Goal: Book appointment/travel/reservation

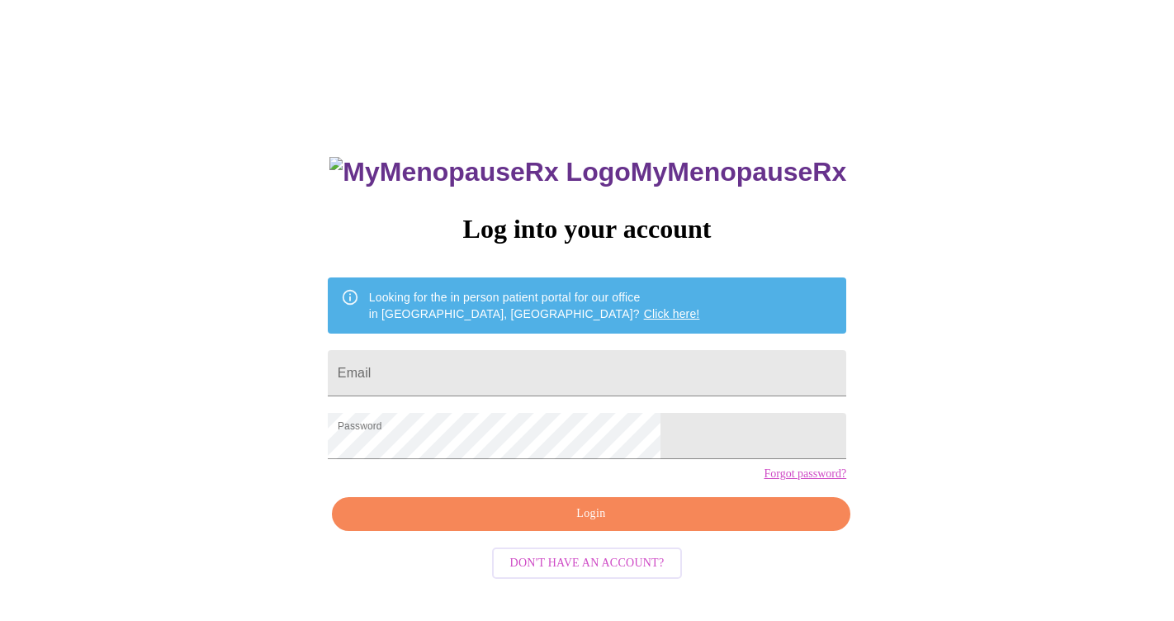
click at [563, 524] on span "Login" at bounding box center [591, 514] width 481 height 21
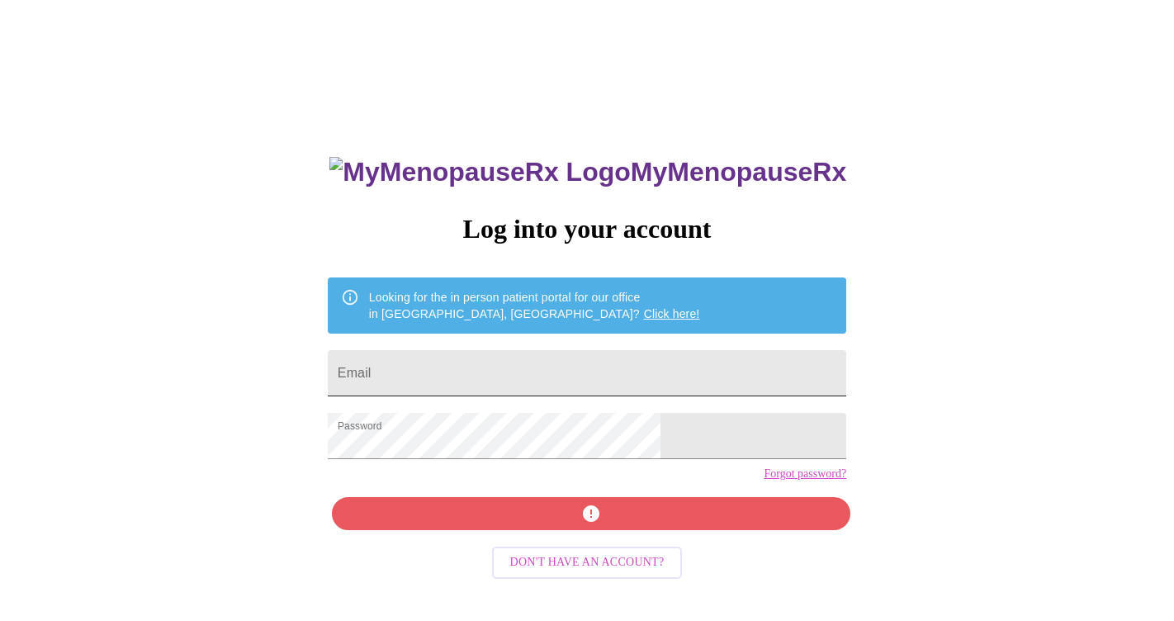
click at [461, 364] on input "Email" at bounding box center [587, 373] width 519 height 46
type input "[EMAIL_ADDRESS][DOMAIN_NAME]"
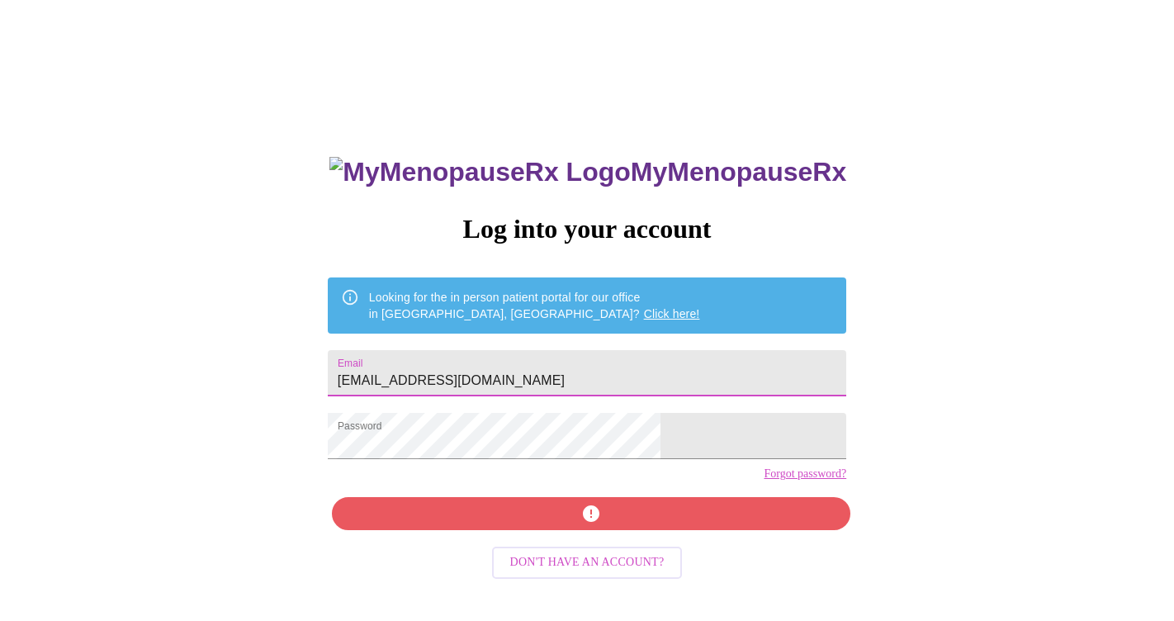
click at [583, 523] on span "button" at bounding box center [591, 514] width 481 height 20
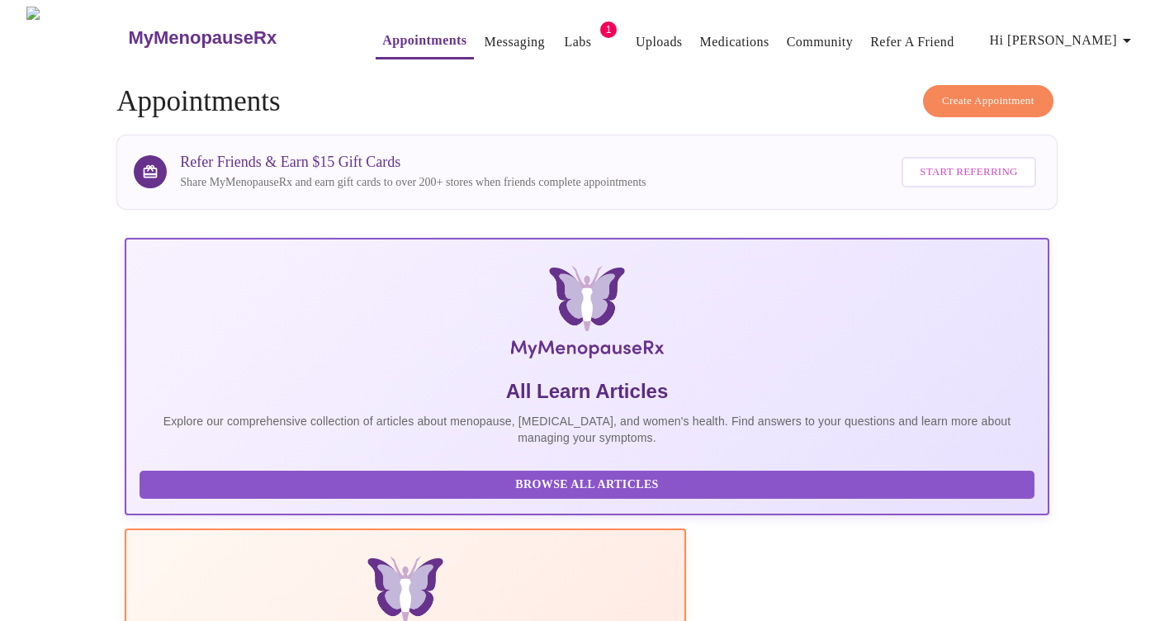
click at [964, 92] on span "Create Appointment" at bounding box center [988, 101] width 92 height 19
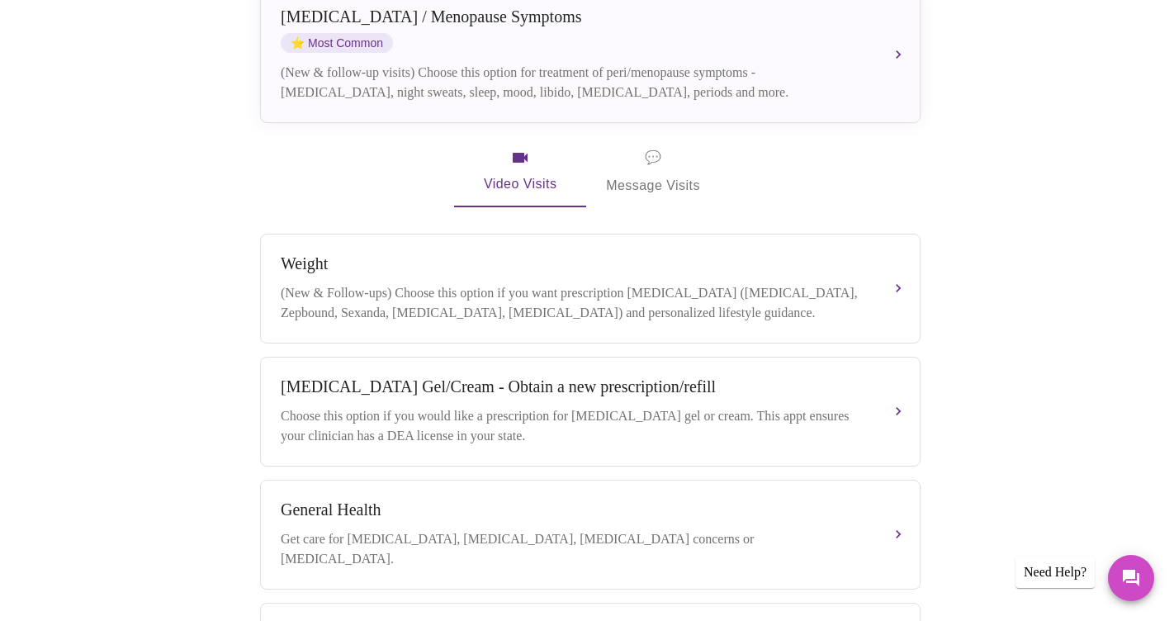
scroll to position [377, 0]
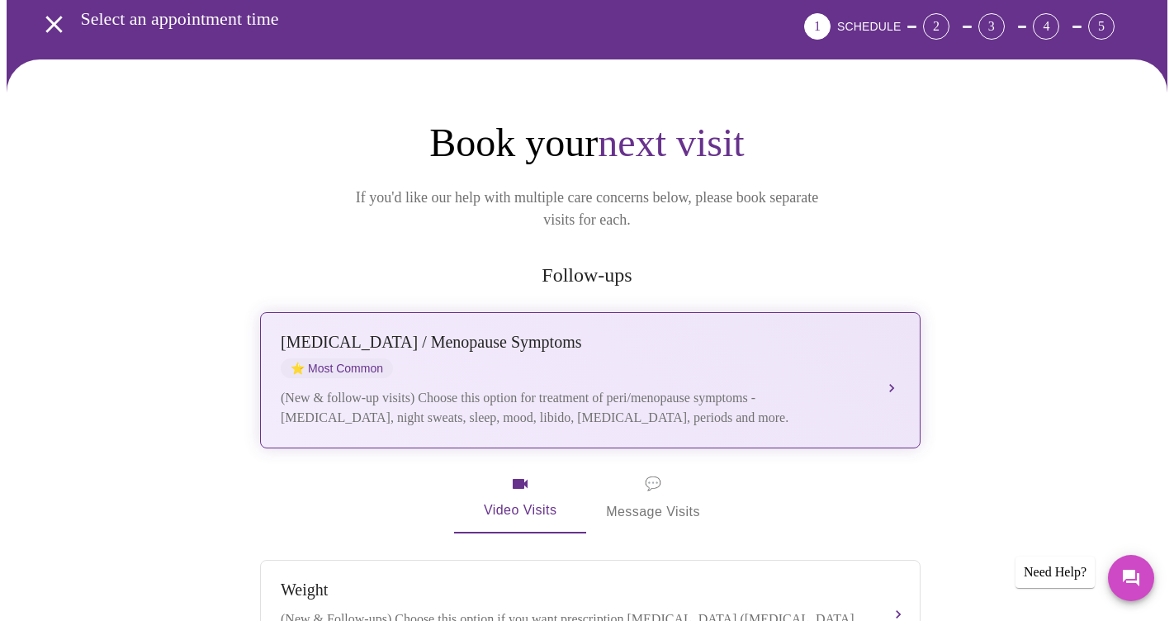
click at [551, 340] on div "[MEDICAL_DATA] / Menopause Symptoms ⭐ Most Common" at bounding box center [574, 355] width 586 height 45
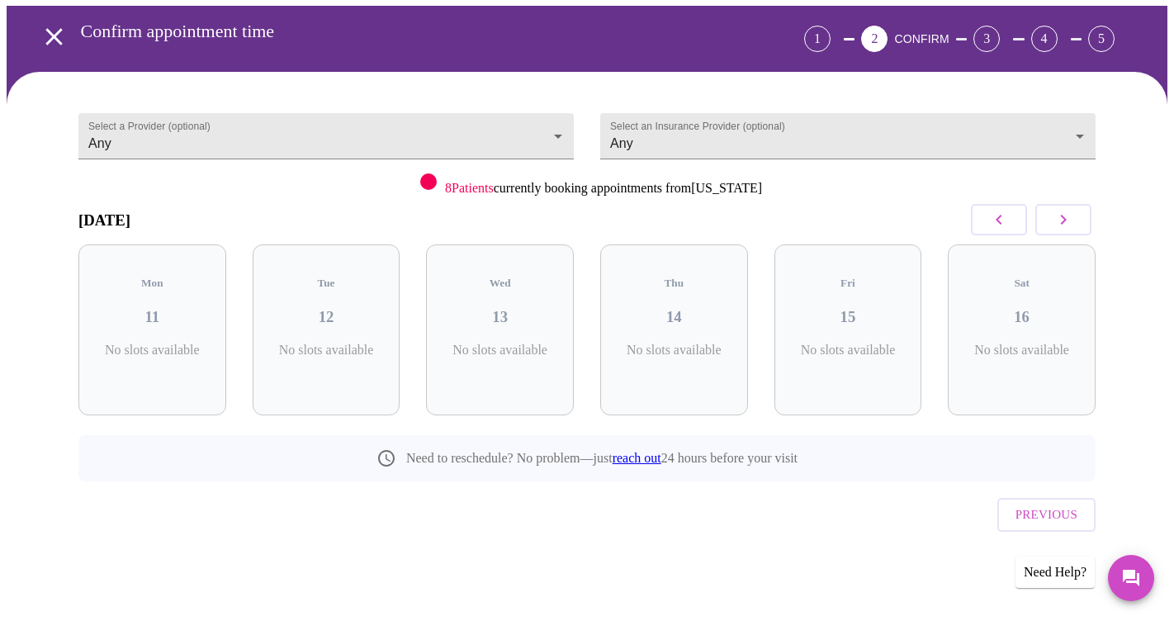
scroll to position [28, 0]
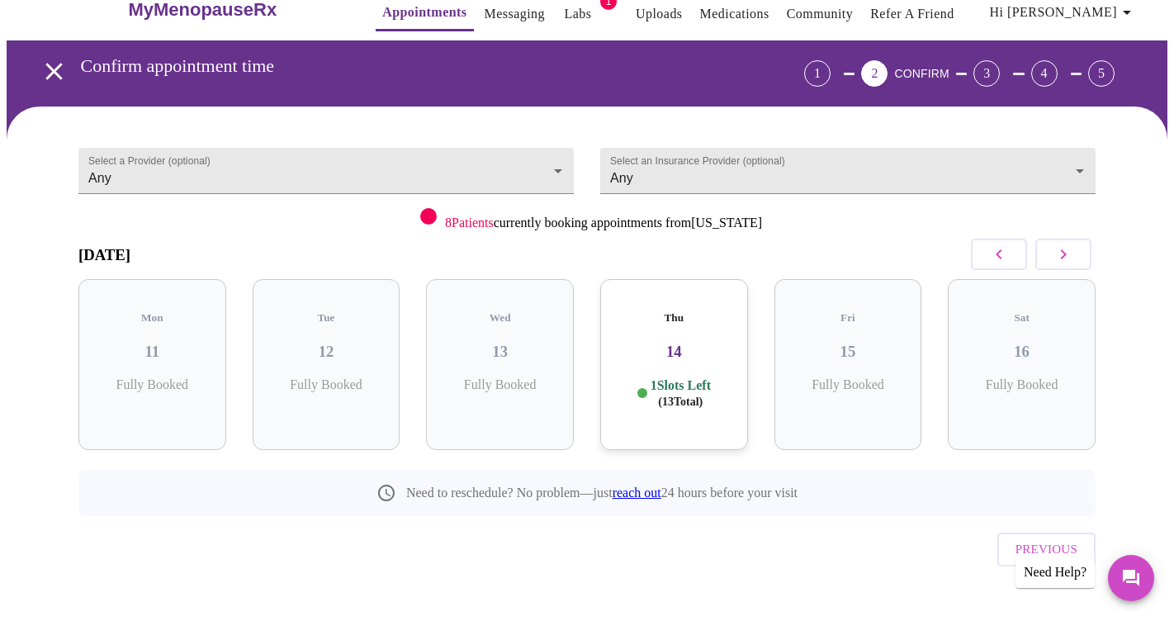
click at [684, 343] on h3 "14" at bounding box center [673, 352] width 121 height 18
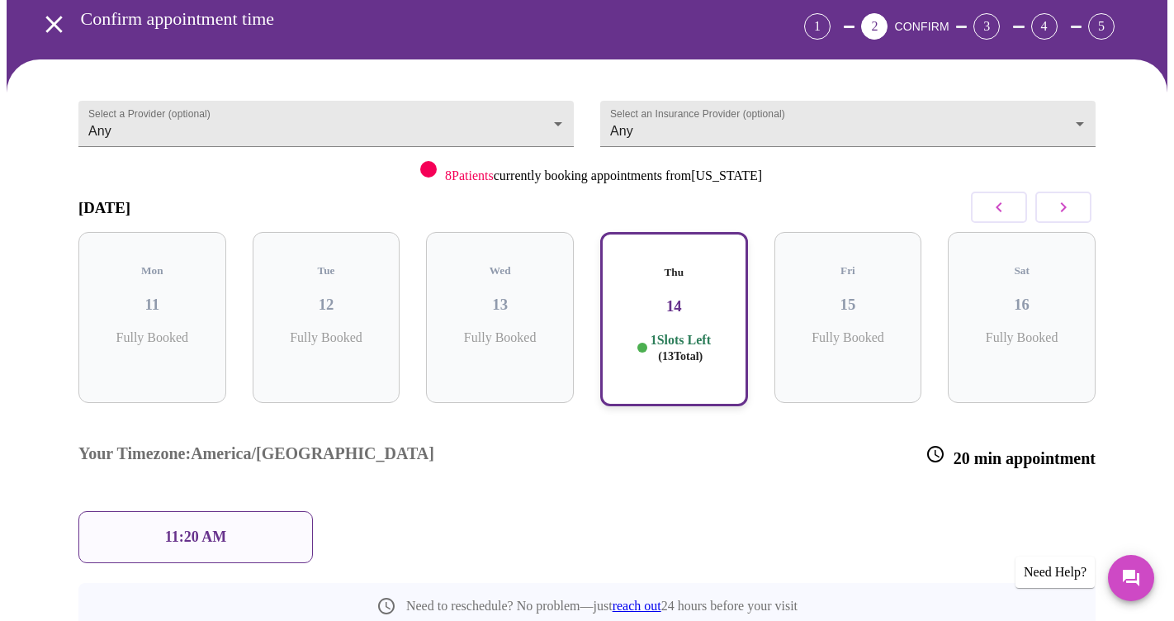
scroll to position [161, 0]
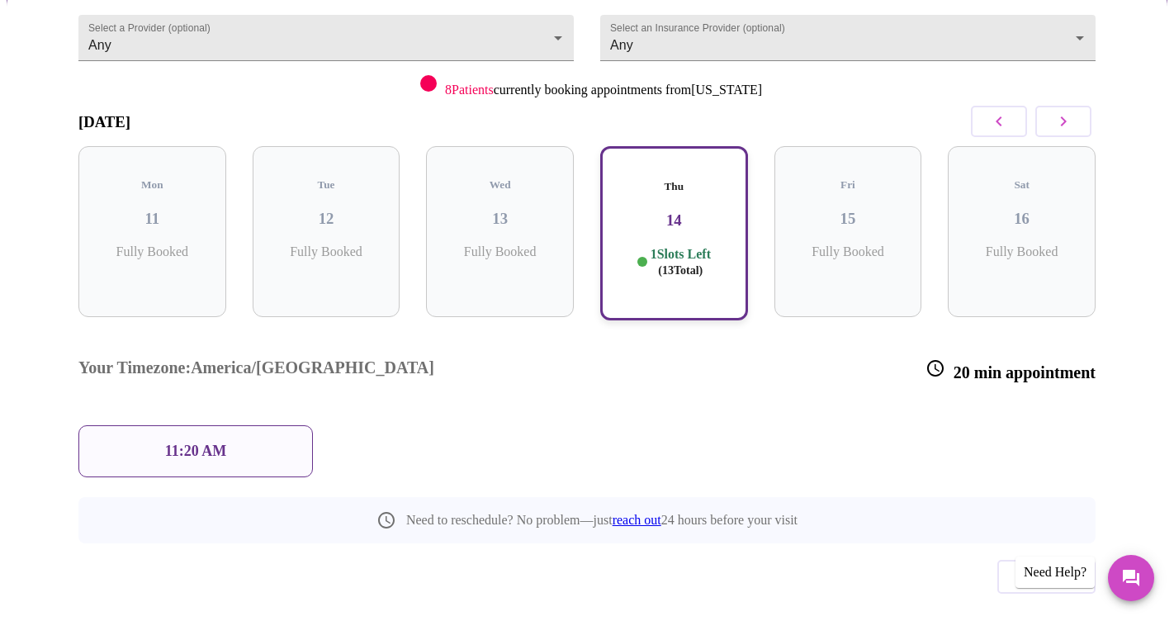
click at [237, 425] on div "11:20 AM" at bounding box center [195, 451] width 234 height 52
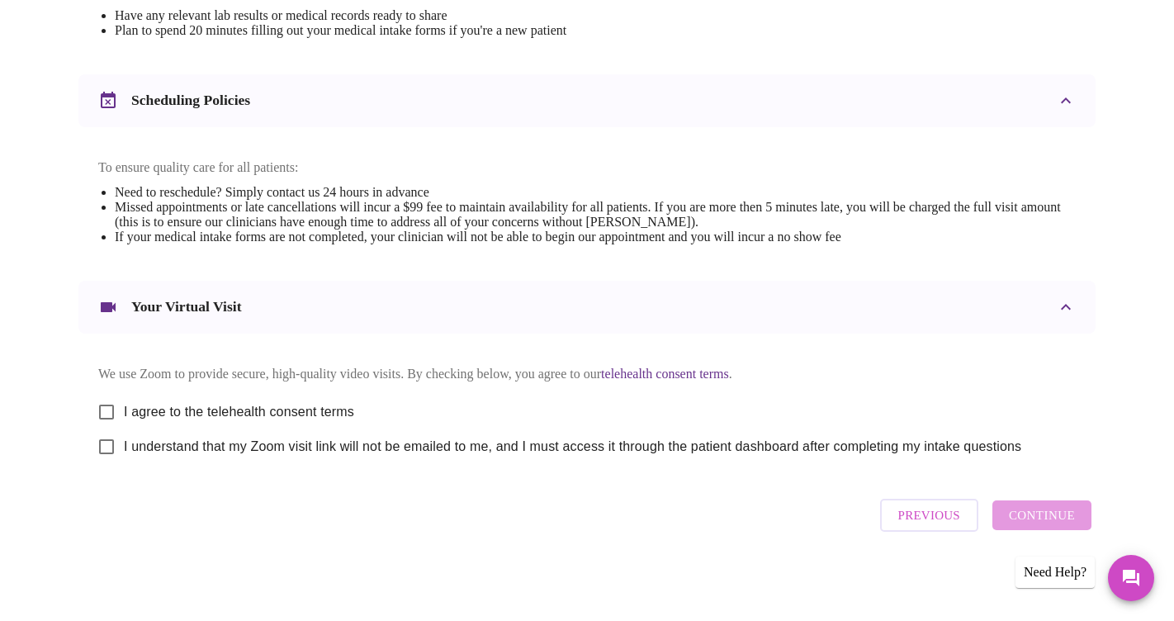
scroll to position [576, 0]
click at [104, 407] on input "I agree to the telehealth consent terms" at bounding box center [106, 412] width 35 height 35
checkbox input "true"
click at [106, 442] on input "I understand that my Zoom visit link will not be emailed to me, and I must acce…" at bounding box center [106, 446] width 35 height 35
checkbox input "true"
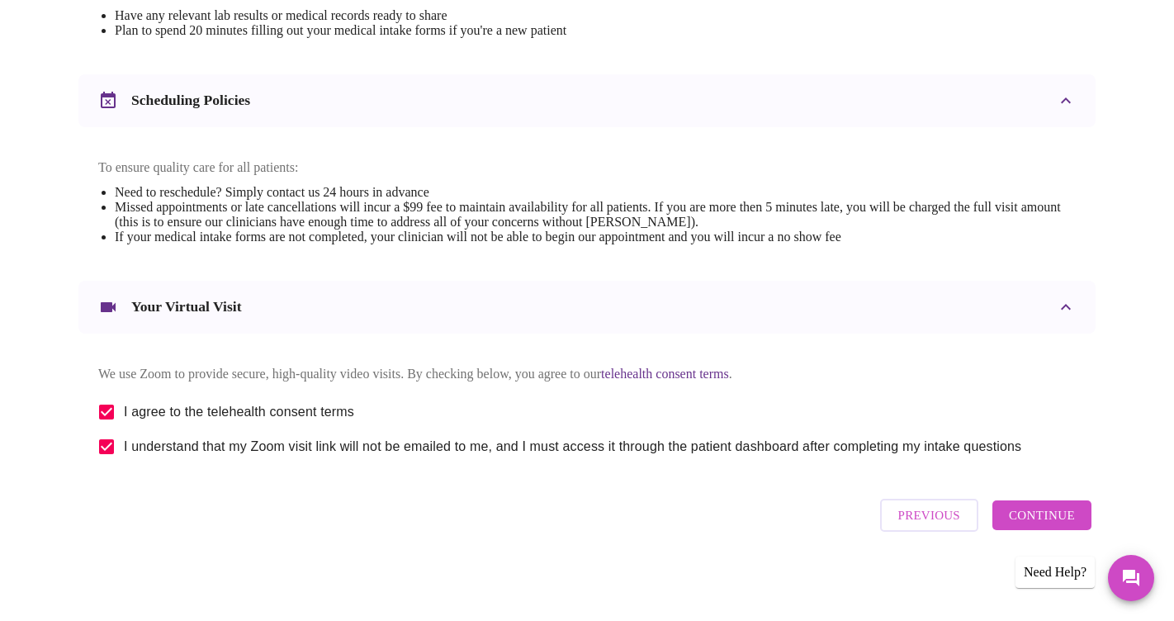
click at [1037, 519] on span "Continue" at bounding box center [1042, 514] width 66 height 21
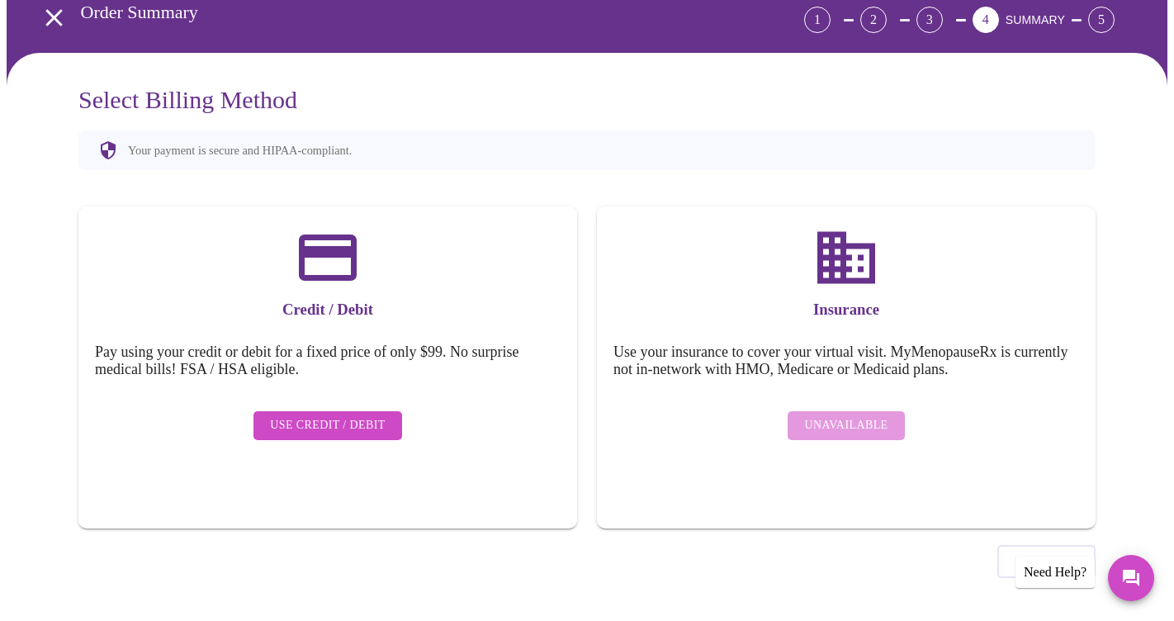
click at [285, 415] on span "Use Credit / Debit" at bounding box center [328, 425] width 116 height 21
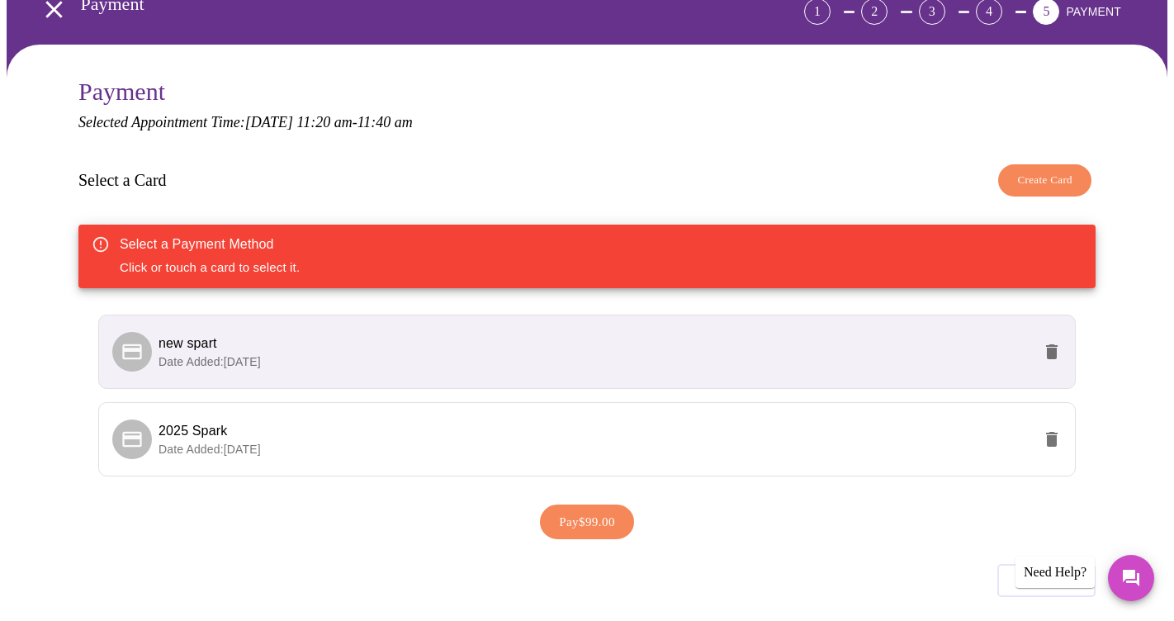
scroll to position [102, 0]
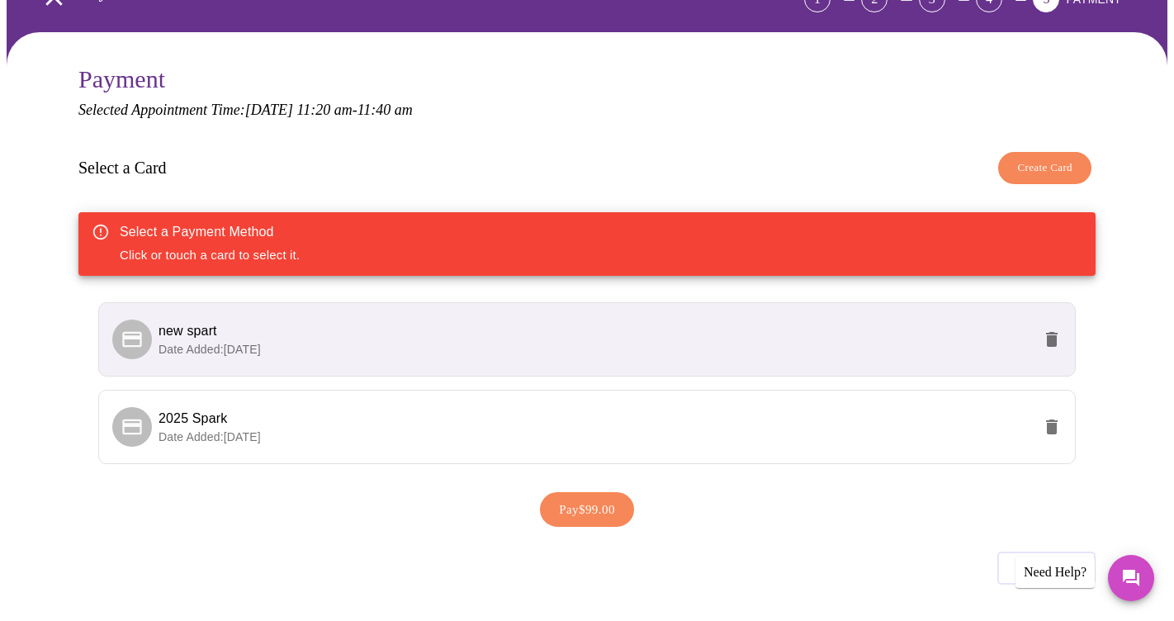
click at [1052, 165] on span "Create Card" at bounding box center [1044, 168] width 55 height 19
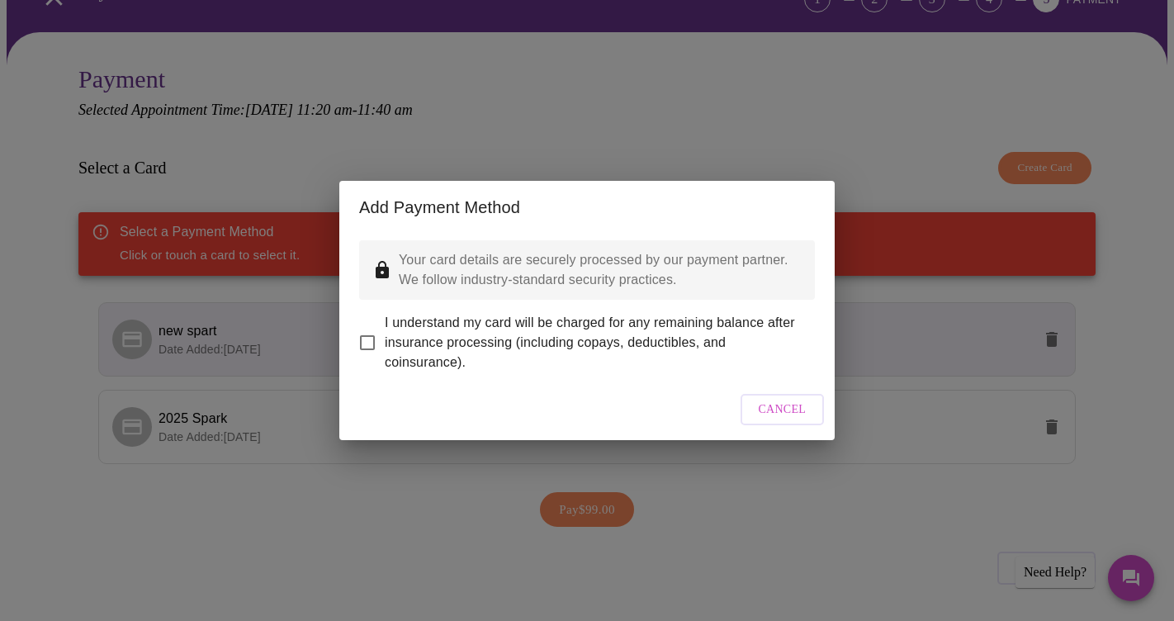
click at [365, 331] on input "I understand my card will be charged for any remaining balance after insurance …" at bounding box center [367, 342] width 35 height 35
checkbox input "true"
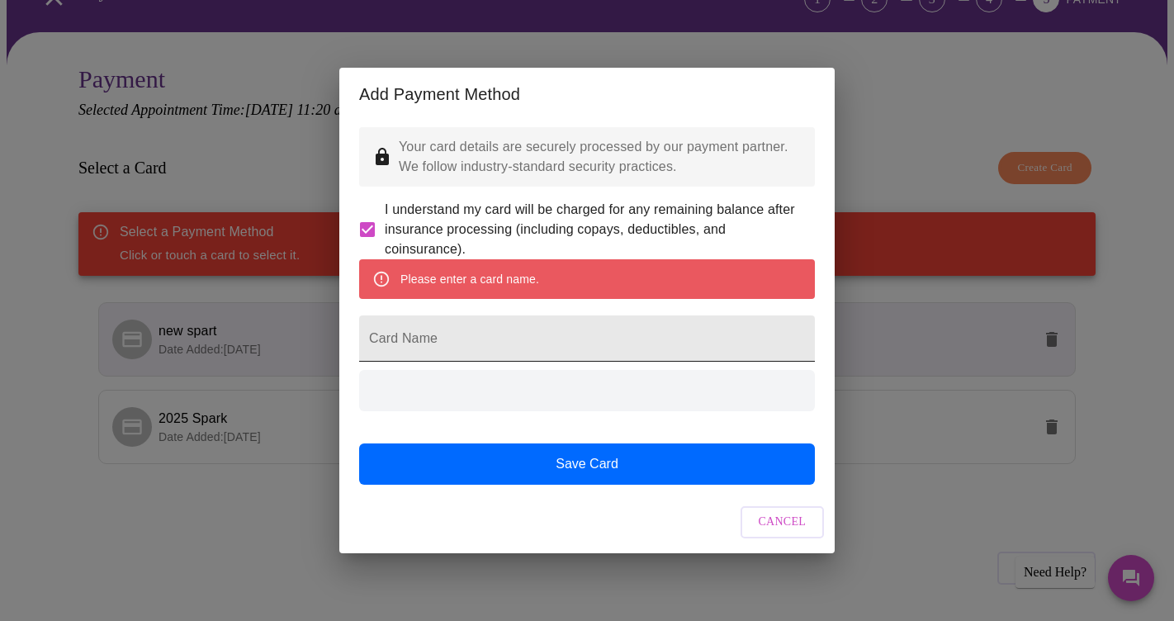
click at [439, 342] on input "Card Name" at bounding box center [587, 338] width 456 height 46
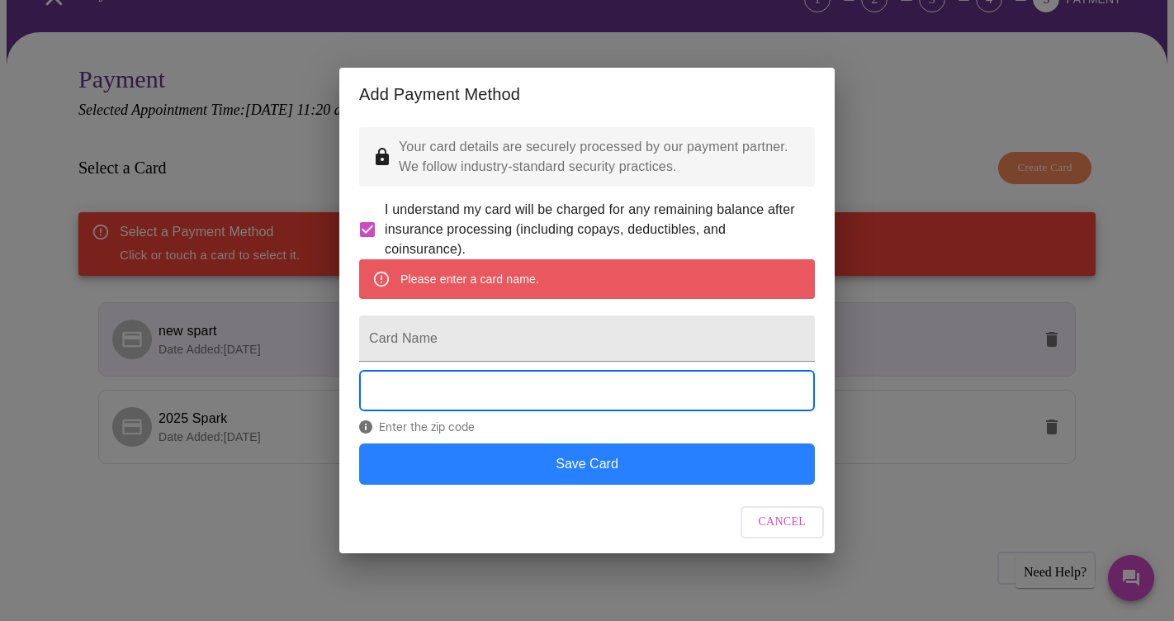
click at [524, 480] on button "Save Card" at bounding box center [587, 463] width 456 height 41
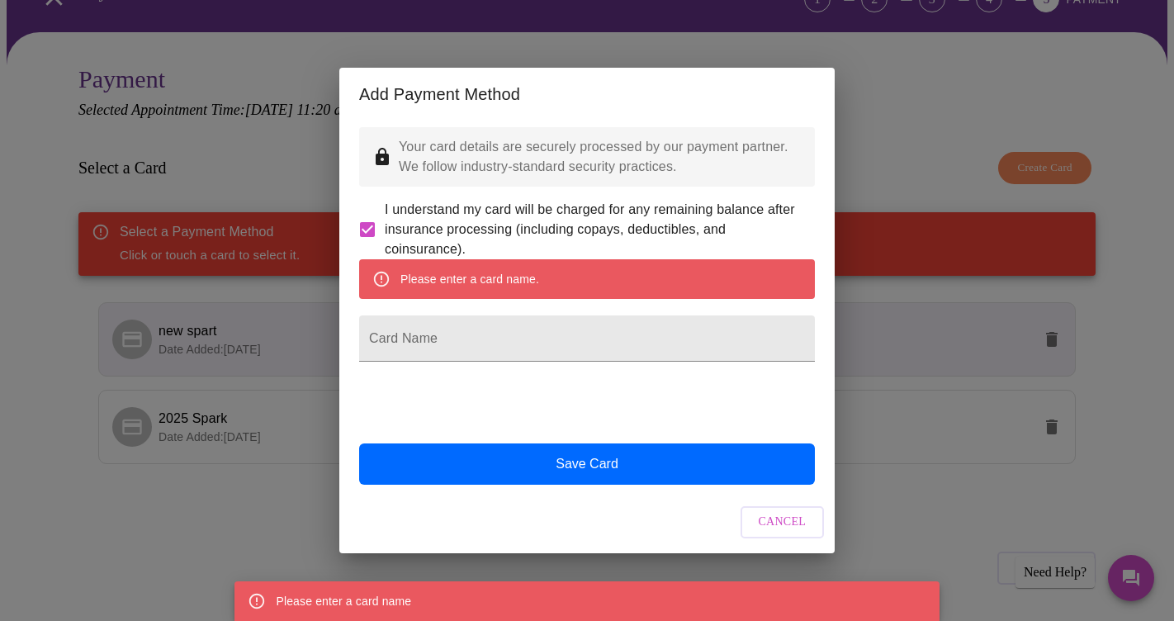
scroll to position [0, 0]
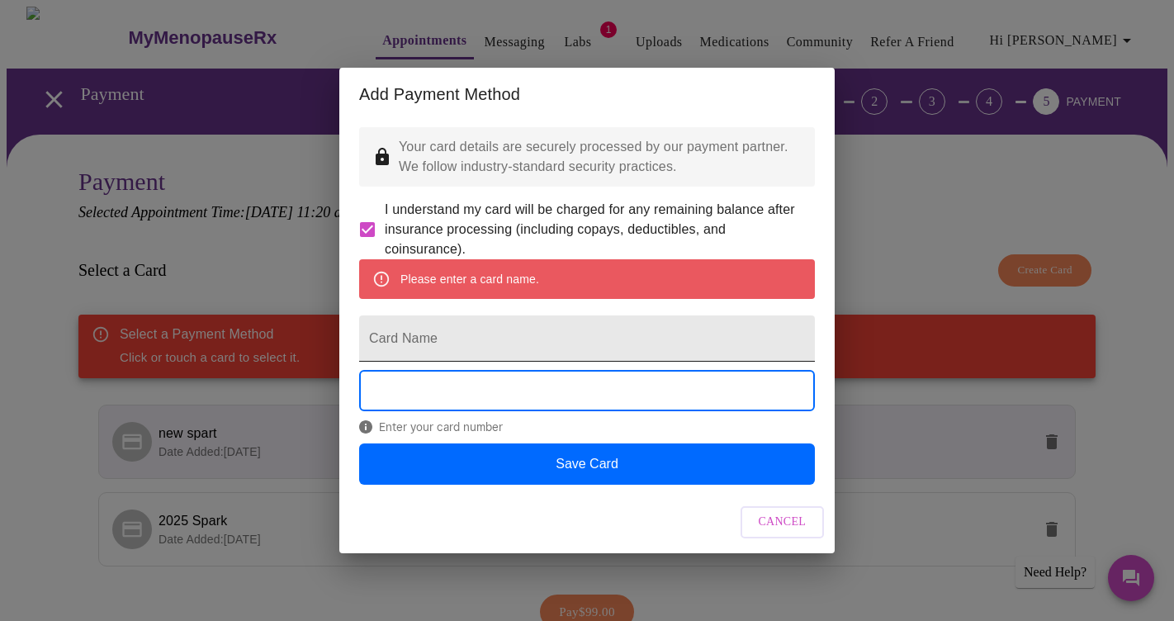
click at [452, 339] on input "Card Name" at bounding box center [587, 338] width 456 height 46
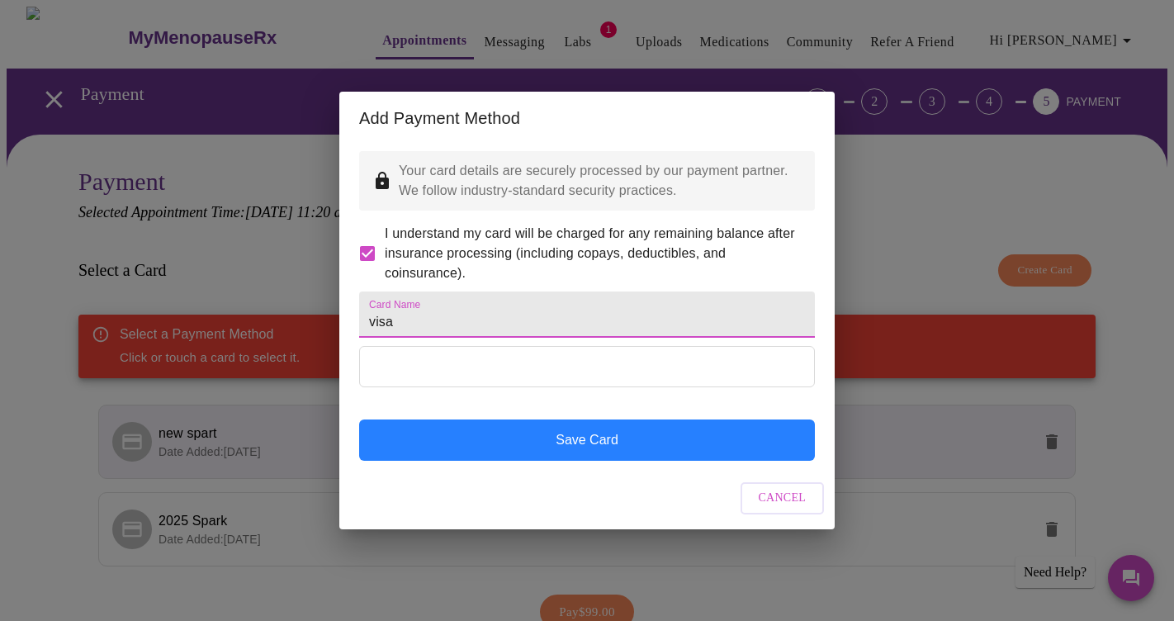
type input "visa"
click at [523, 453] on button "Save Card" at bounding box center [587, 439] width 456 height 41
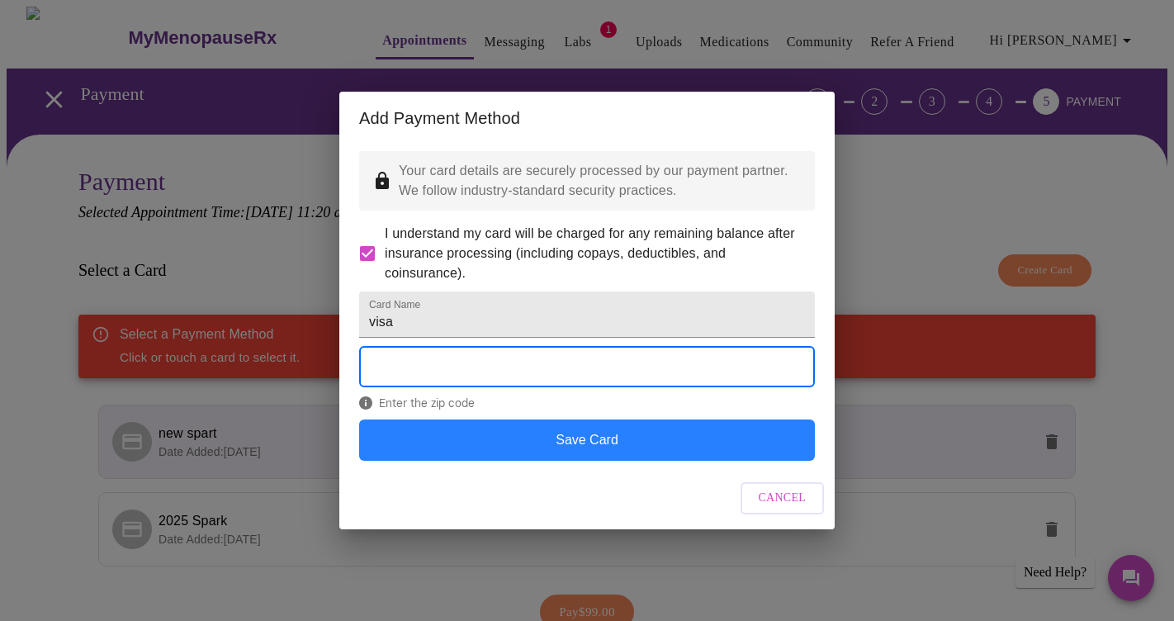
click at [556, 458] on button "Save Card" at bounding box center [587, 439] width 456 height 41
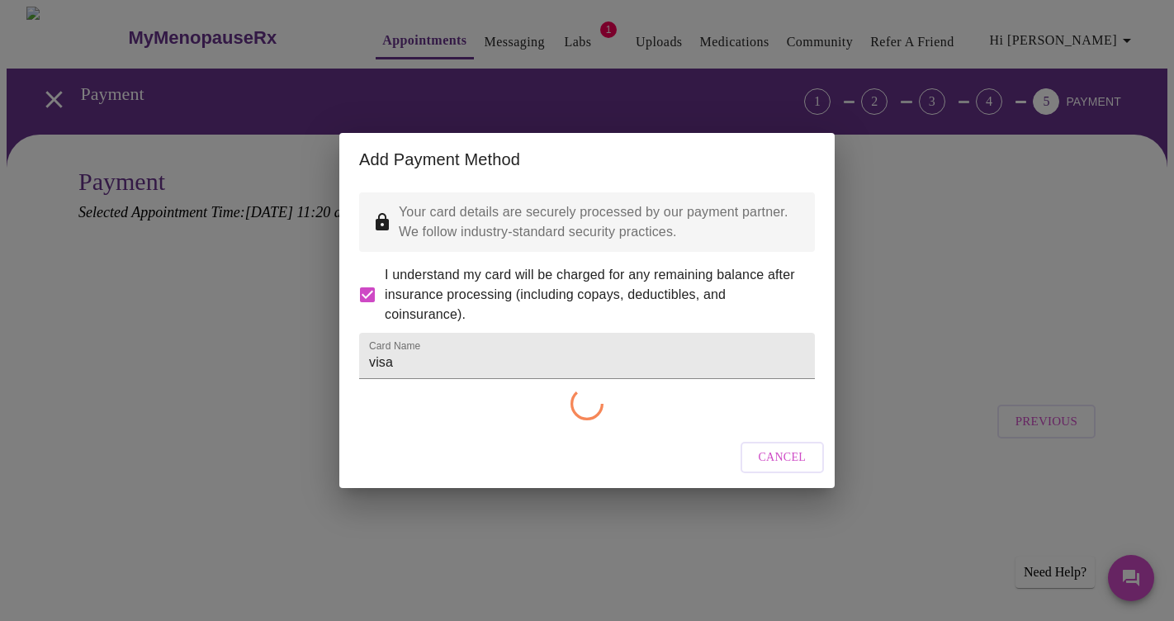
checkbox input "false"
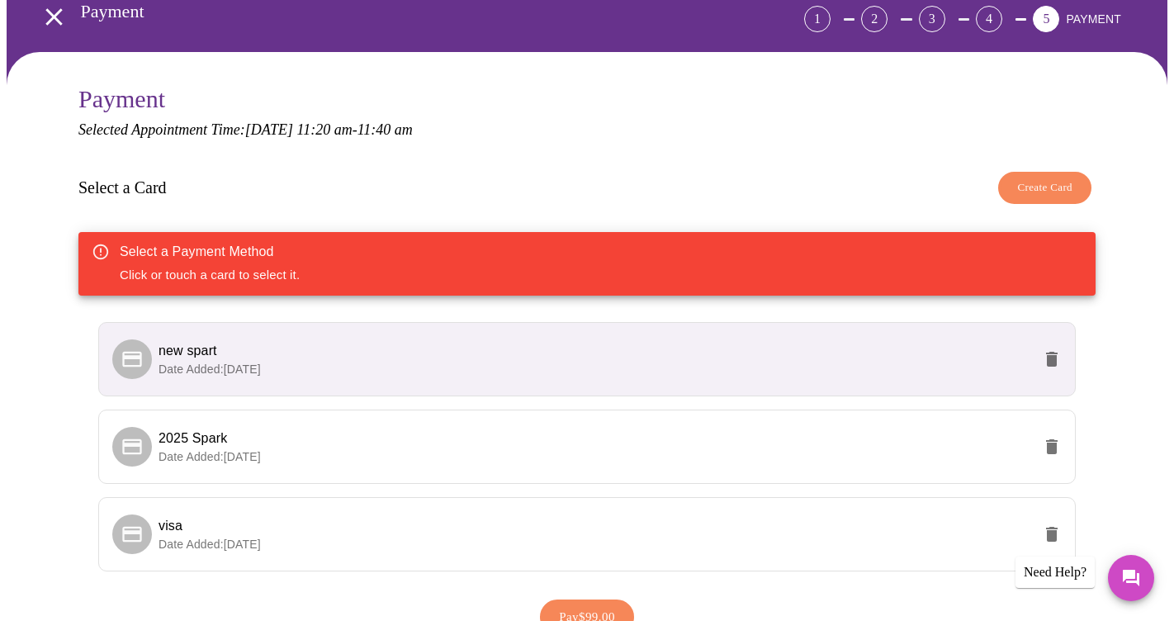
scroll to position [83, 0]
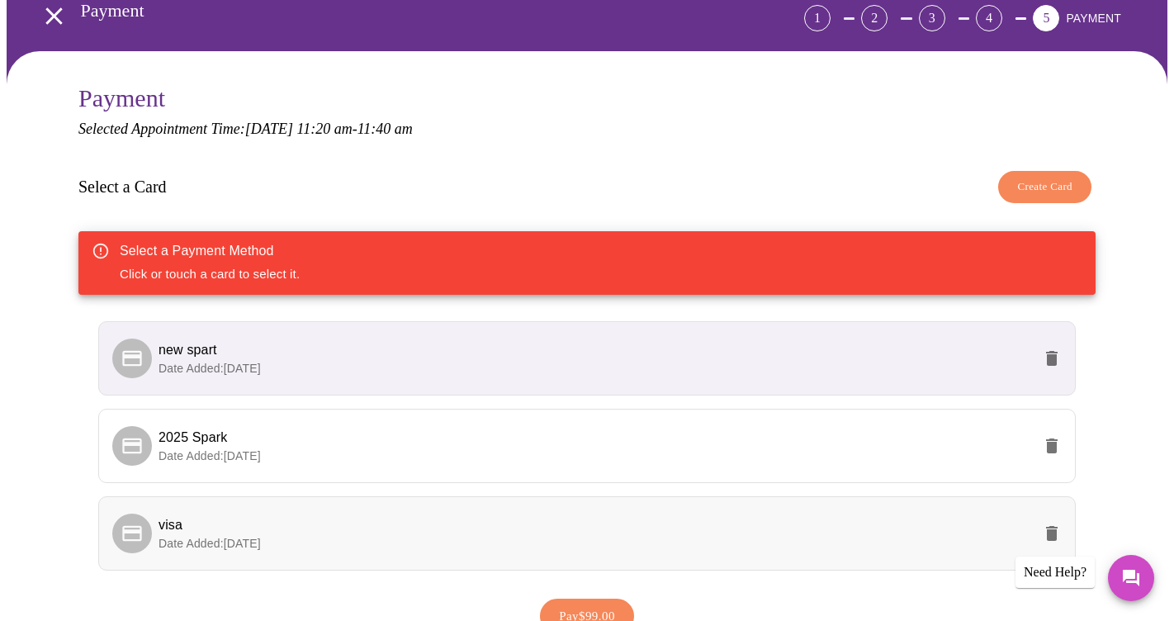
click at [475, 535] on p "Date Added: [DATE]" at bounding box center [596, 543] width 874 height 17
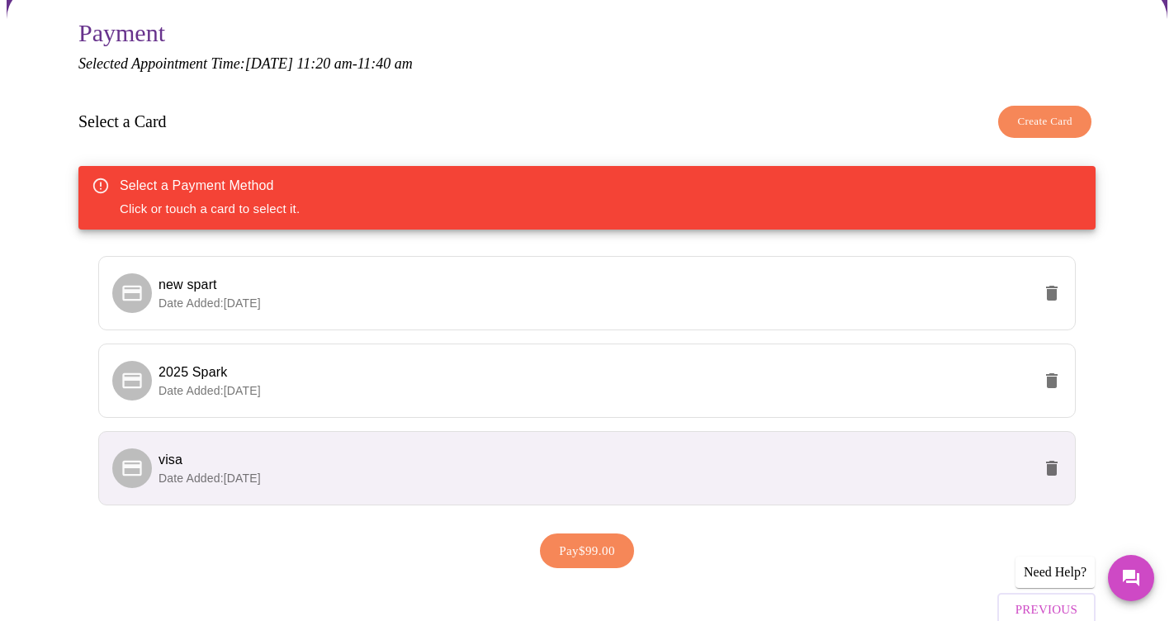
scroll to position [149, 0]
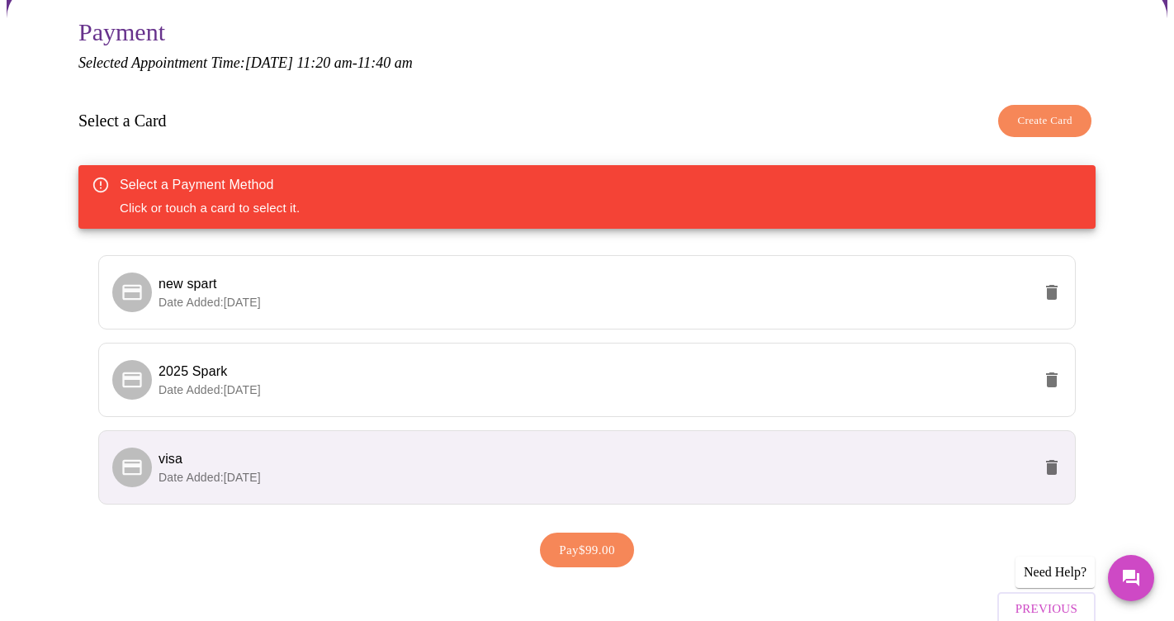
click at [574, 554] on span "Pay $99.00" at bounding box center [587, 549] width 56 height 21
